Goal: Find specific page/section: Find specific page/section

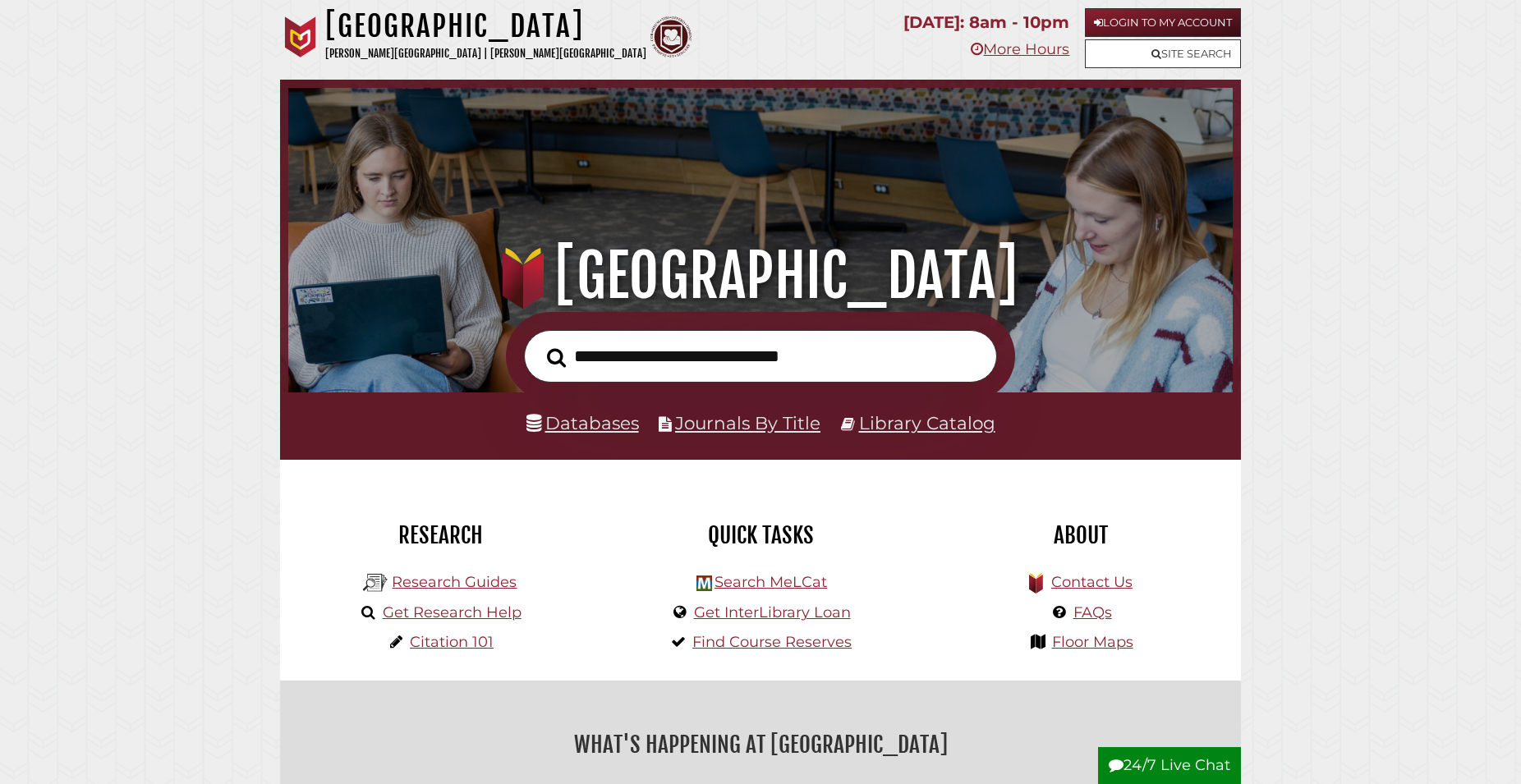
scroll to position [312, 936]
click at [1198, 9] on link "Login to My Account" at bounding box center [1163, 22] width 156 height 29
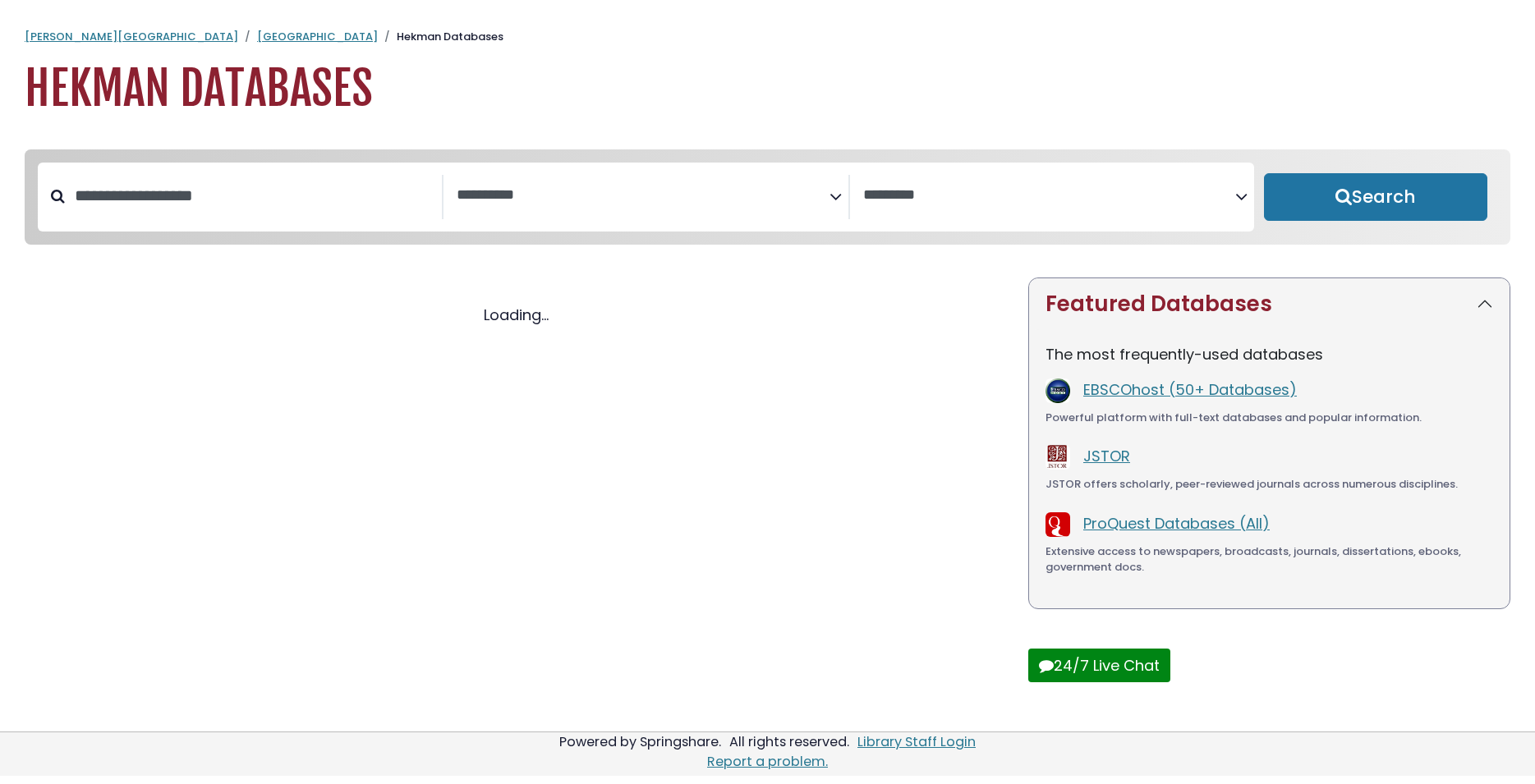
select select "Database Subject Filter"
select select "Database Vendors Filter"
select select "Database Subject Filter"
select select "Database Vendors Filter"
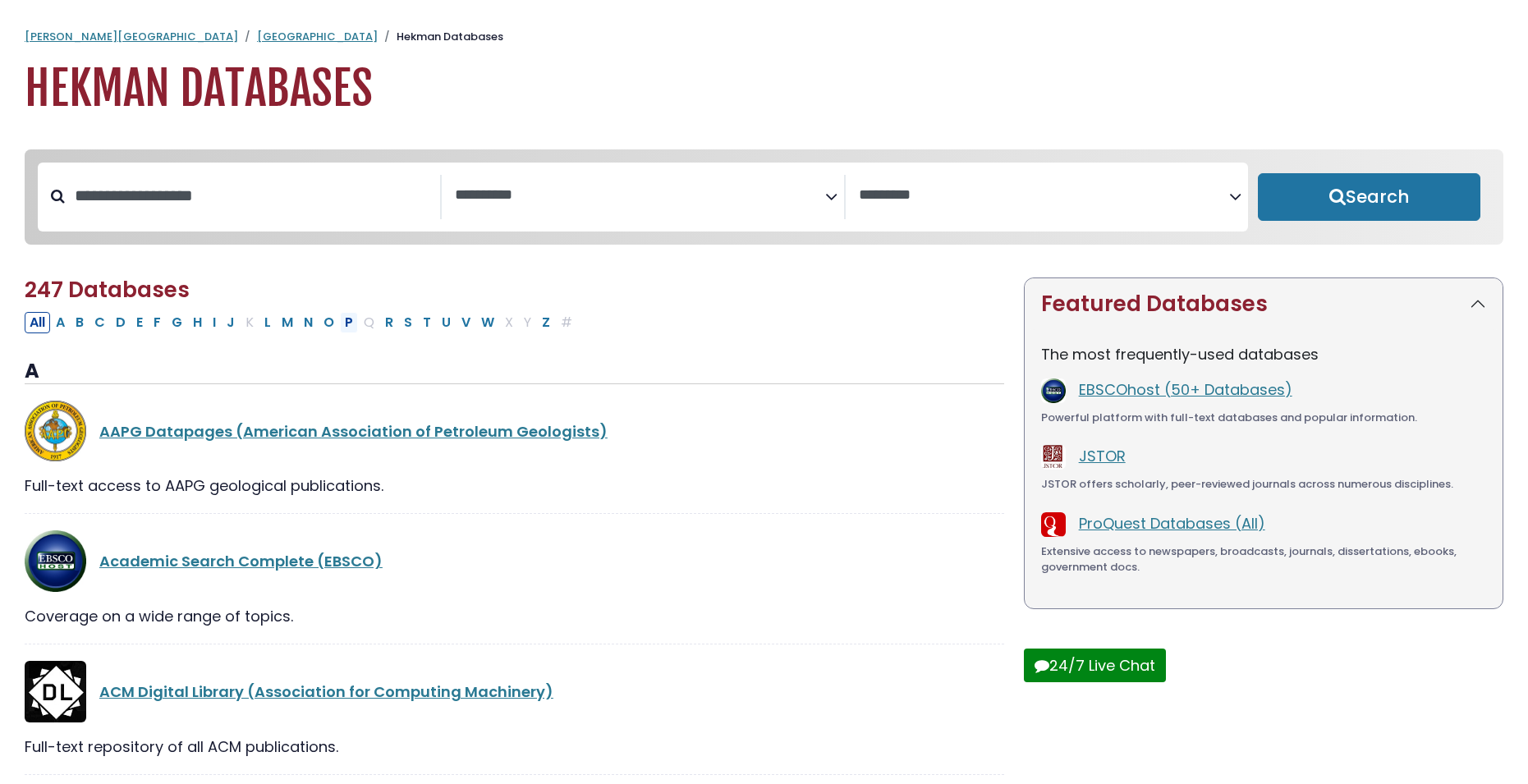
click at [347, 328] on button "P" at bounding box center [349, 322] width 18 height 21
select select "Database Subject Filter"
select select "Database Vendors Filter"
select select "Database Subject Filter"
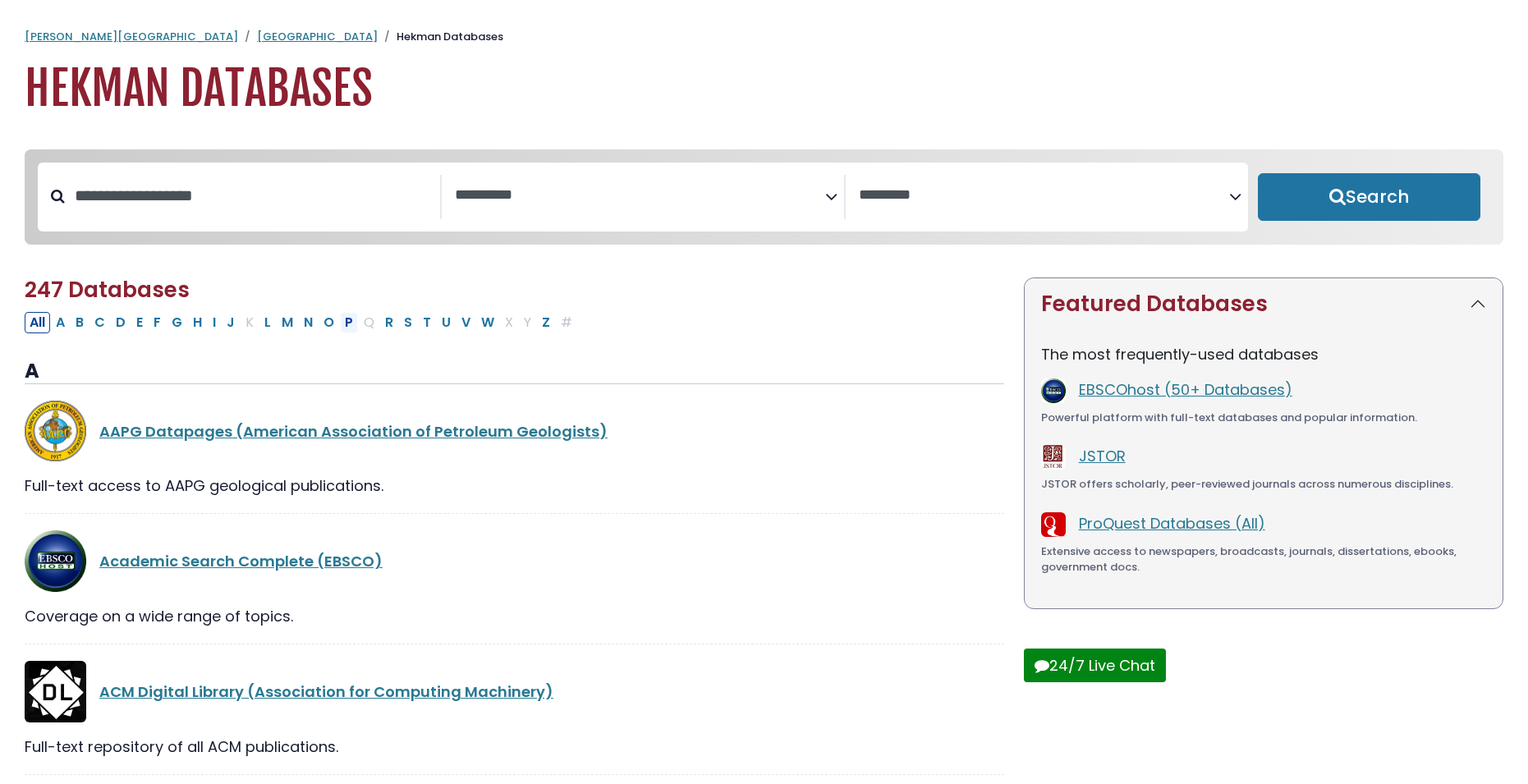
select select "Database Vendors Filter"
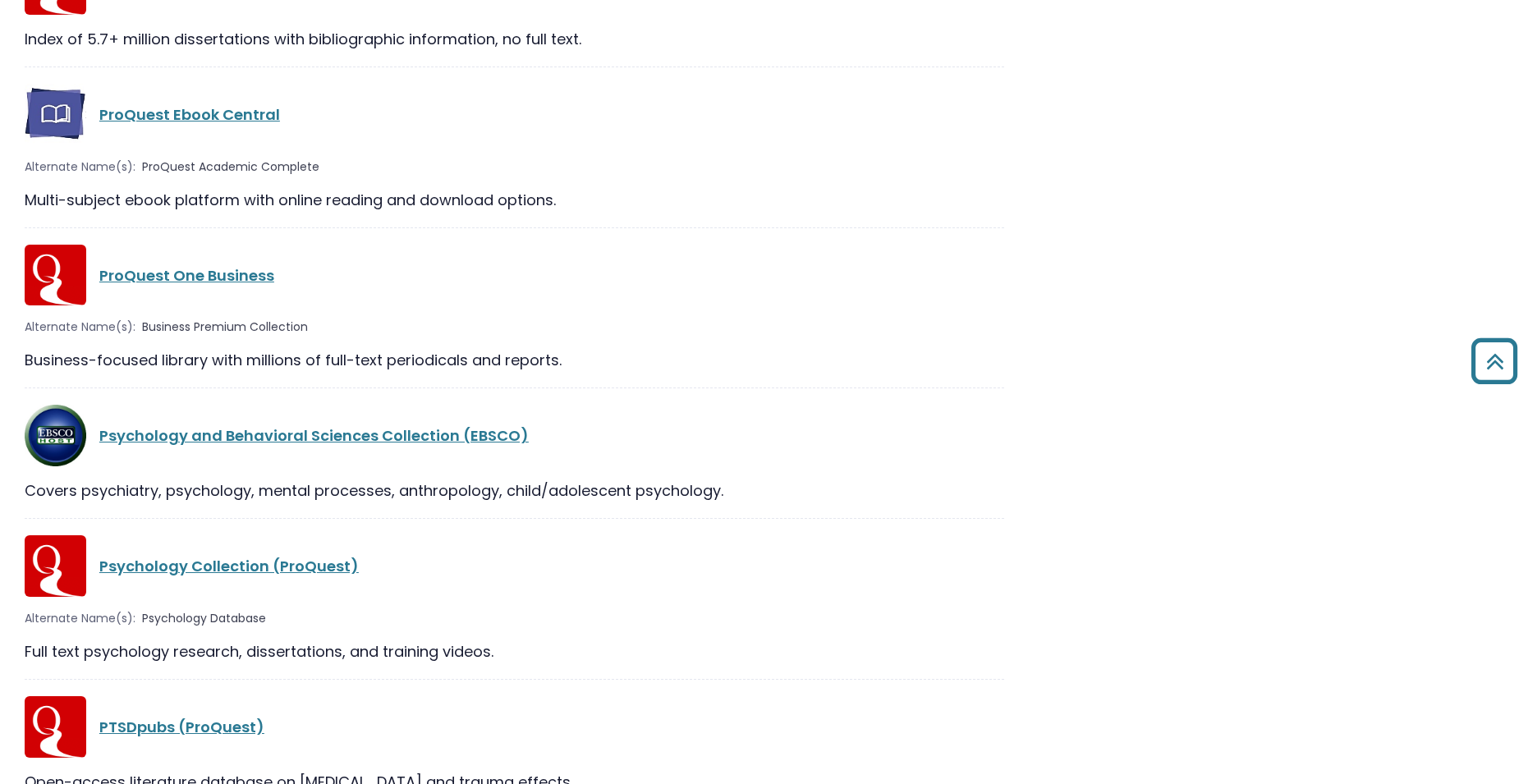
scroll to position [2804, 0]
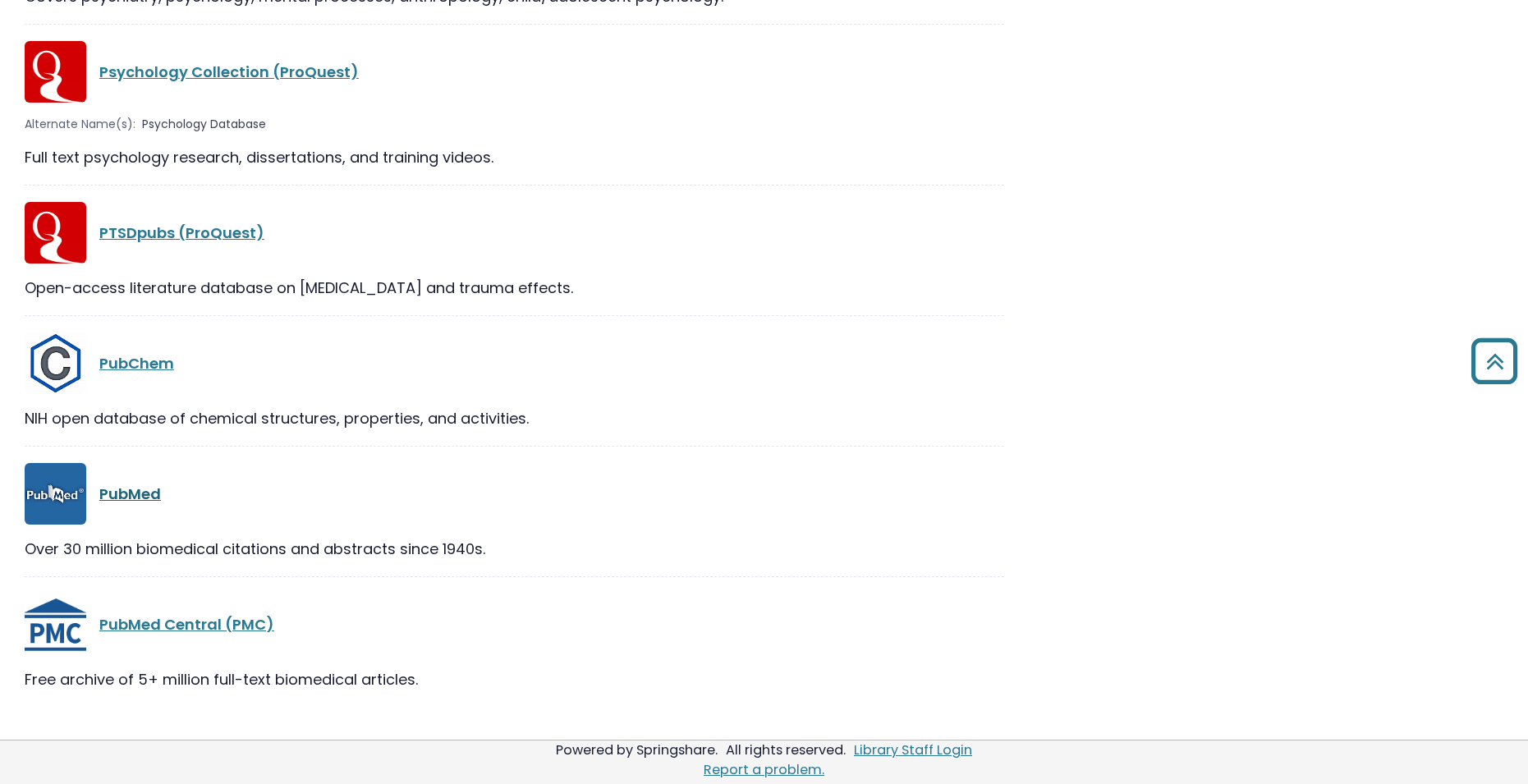
click at [139, 486] on link "PubMed" at bounding box center [130, 494] width 62 height 21
